Goal: Transaction & Acquisition: Purchase product/service

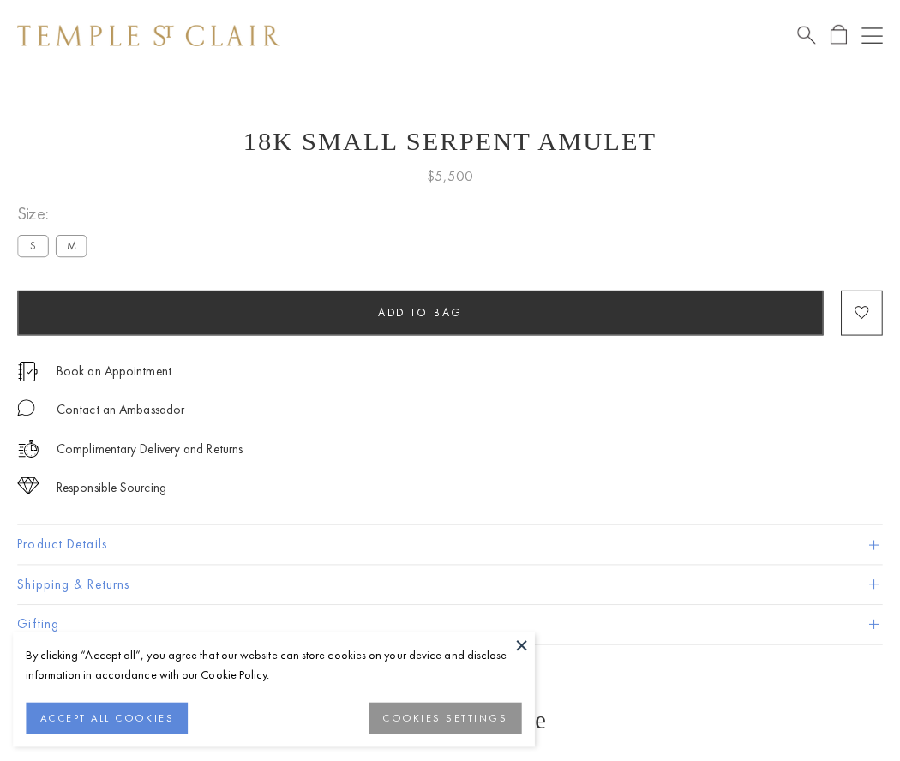
scroll to position [21, 0]
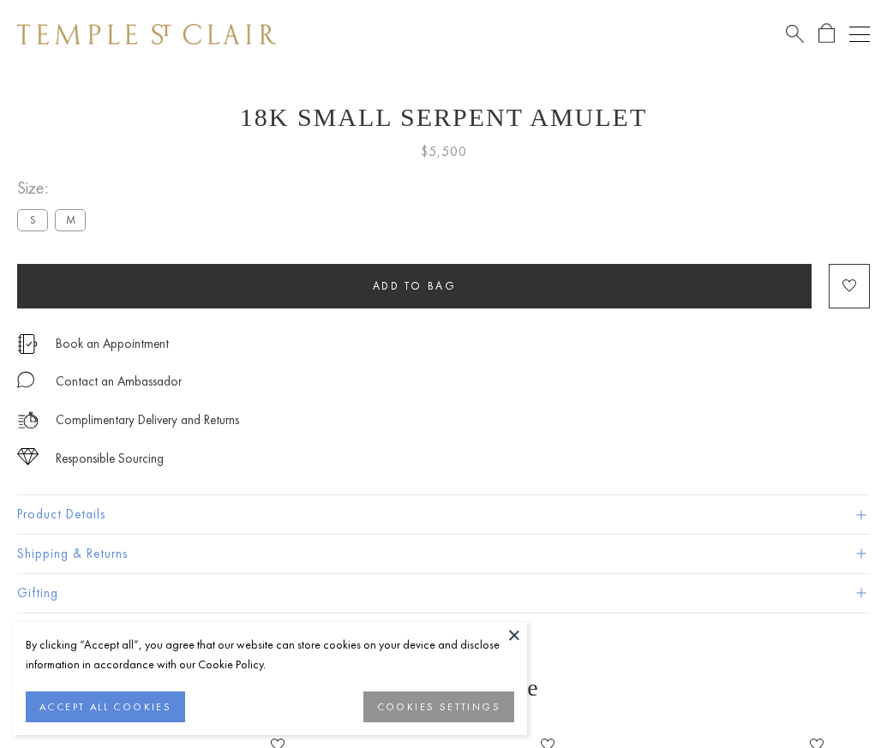
click at [414, 285] on span "Add to bag" at bounding box center [415, 286] width 84 height 15
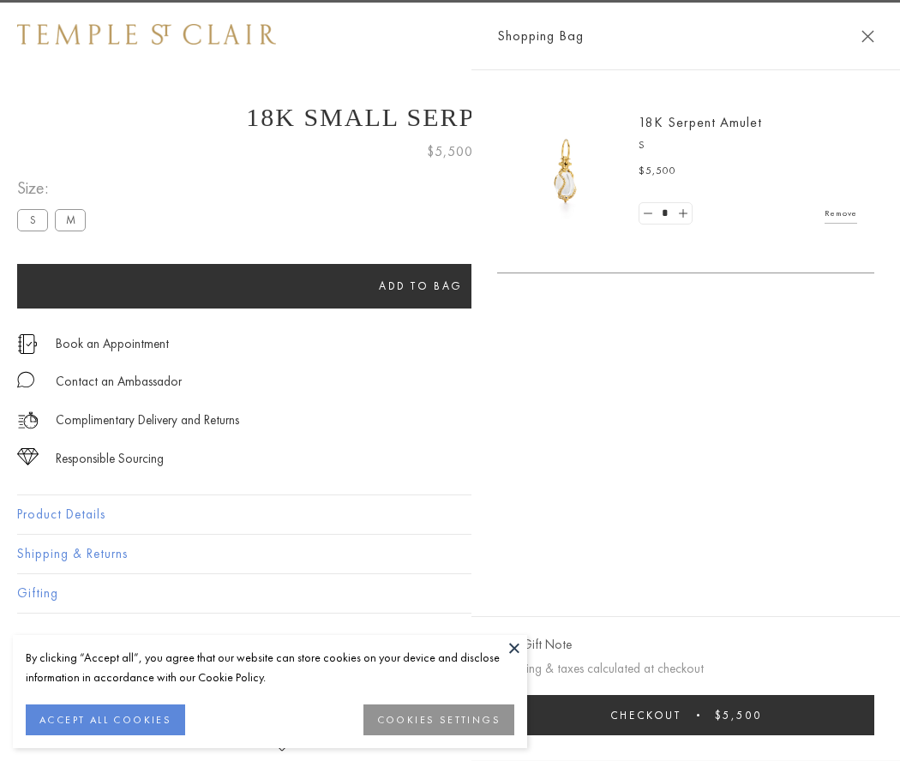
click at [717, 715] on button "Checkout $5,500" at bounding box center [685, 715] width 377 height 40
